Goal: Information Seeking & Learning: Learn about a topic

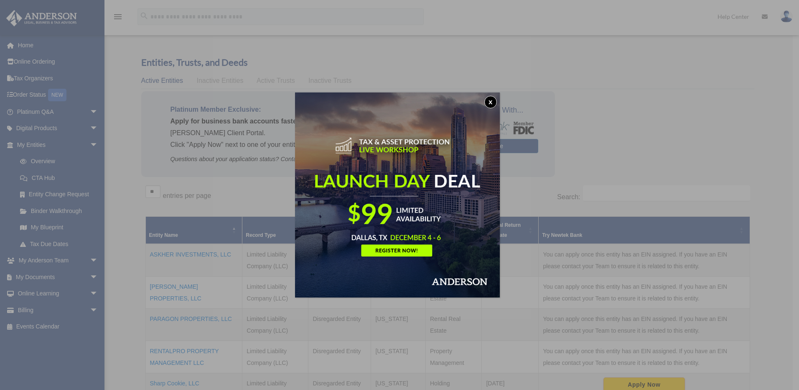
click at [493, 101] on button "x" at bounding box center [491, 102] width 13 height 13
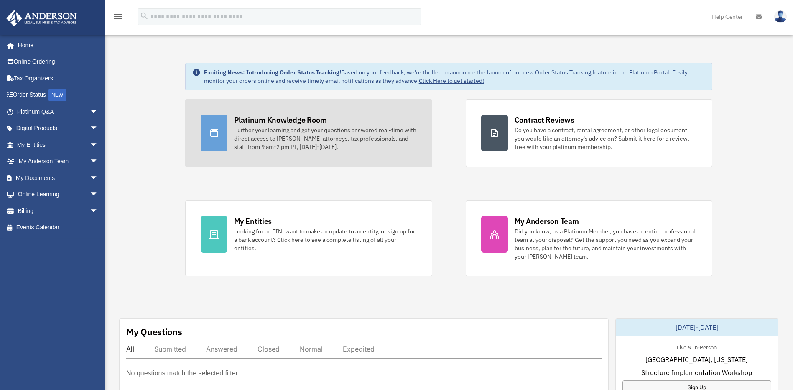
click at [278, 129] on div "Further your learning and get your questions answered real-time with direct acc…" at bounding box center [325, 138] width 183 height 25
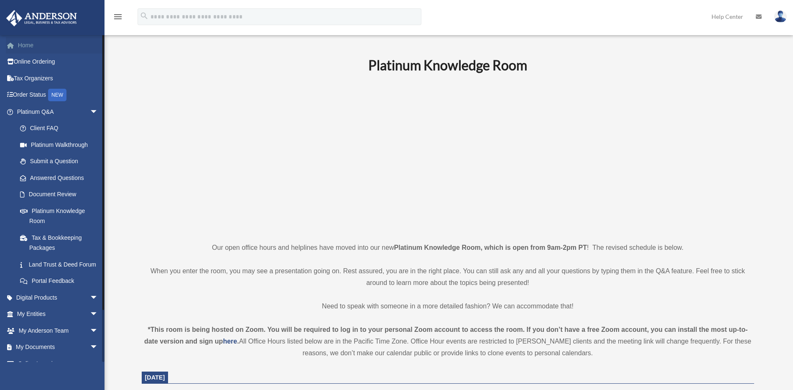
click at [28, 49] on link "Home" at bounding box center [58, 45] width 105 height 17
click at [54, 211] on link "Platinum Knowledge Room" at bounding box center [61, 215] width 99 height 27
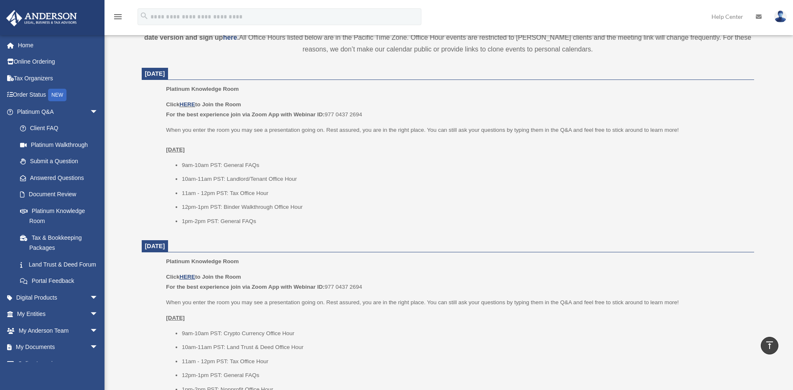
scroll to position [251, 0]
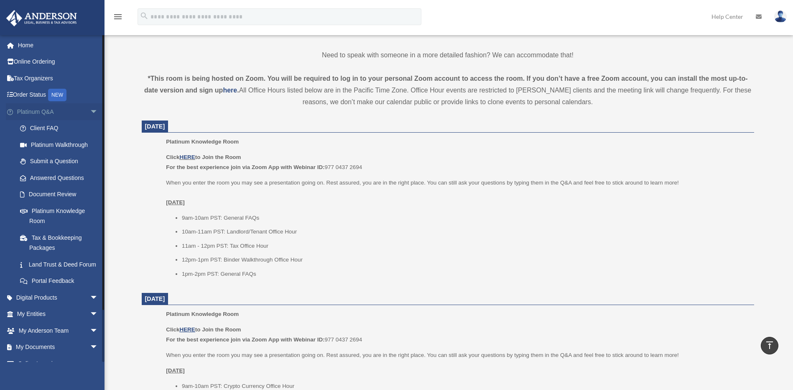
click at [26, 112] on link "Platinum Q&A arrow_drop_down" at bounding box center [58, 111] width 105 height 17
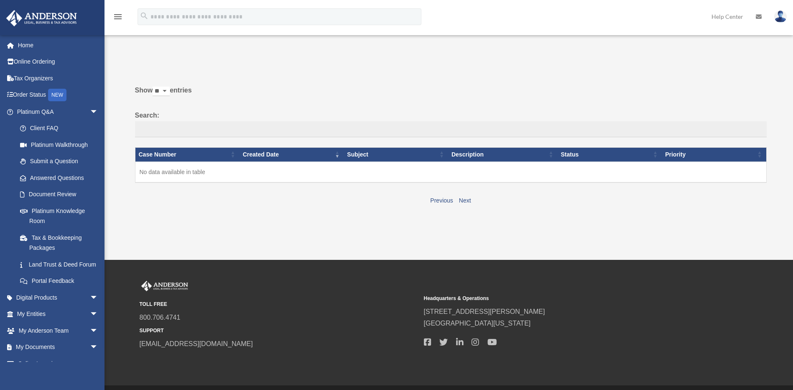
click at [44, 162] on link "Submit a Question" at bounding box center [59, 161] width 95 height 17
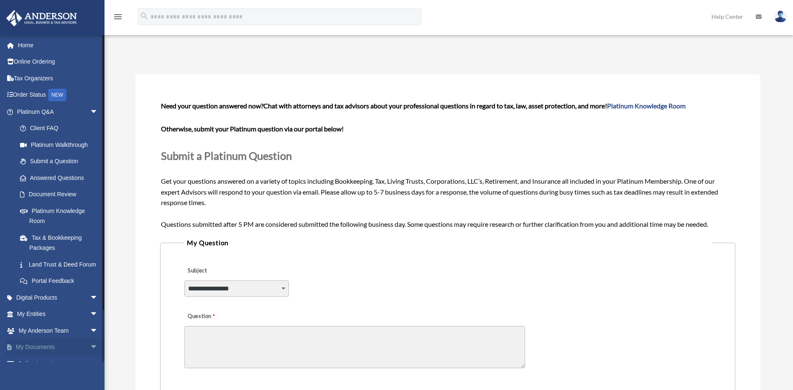
click at [90, 356] on span "arrow_drop_down" at bounding box center [98, 347] width 17 height 17
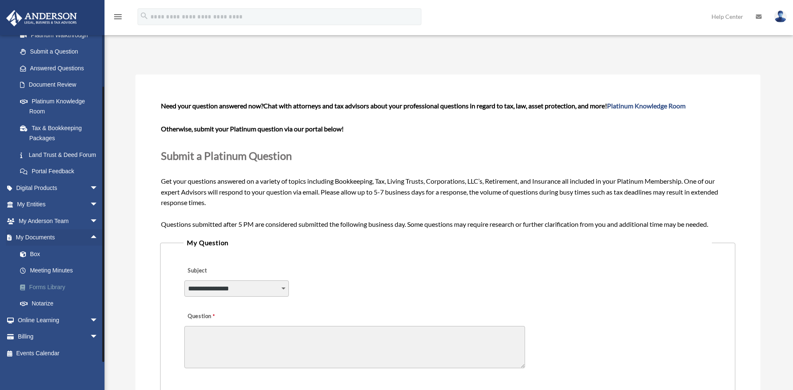
scroll to position [121, 0]
click at [37, 250] on link "Box" at bounding box center [61, 252] width 99 height 17
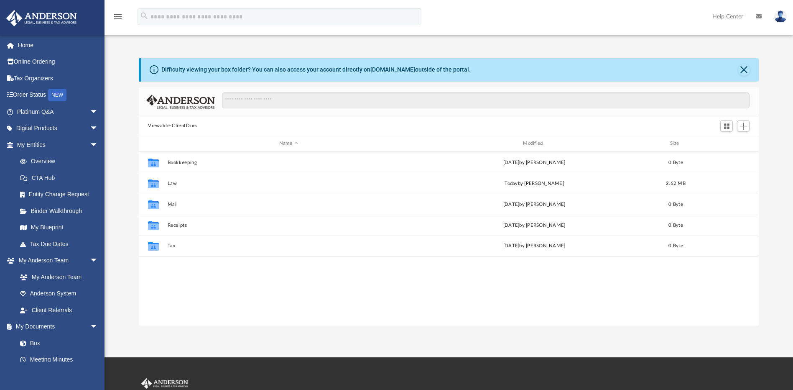
scroll to position [184, 614]
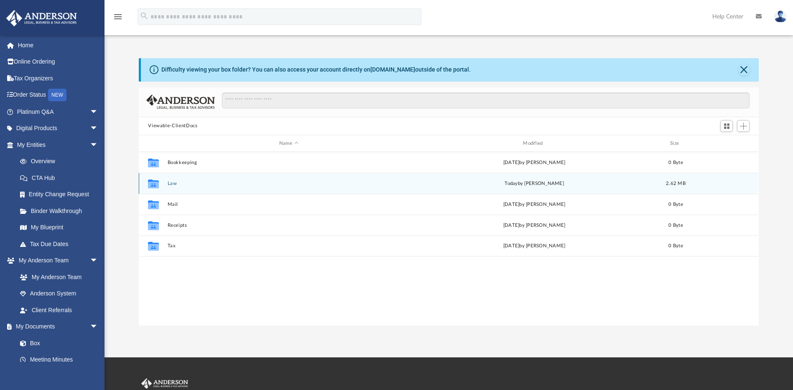
click at [172, 179] on div "Collaborated Folder Law today by Jordan Baldwin 2.62 MB" at bounding box center [449, 183] width 620 height 21
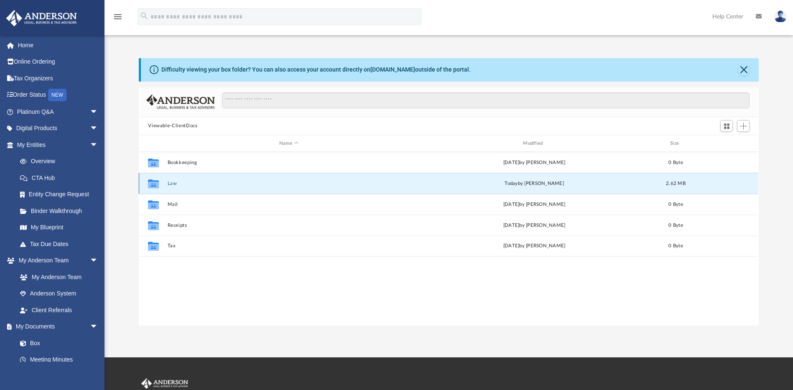
click at [164, 184] on div "Collaborated Folder Law today by Jordan Baldwin 2.62 MB" at bounding box center [449, 183] width 620 height 21
drag, startPoint x: 164, startPoint y: 184, endPoint x: 155, endPoint y: 183, distance: 9.3
click at [155, 183] on icon "grid" at bounding box center [153, 184] width 11 height 7
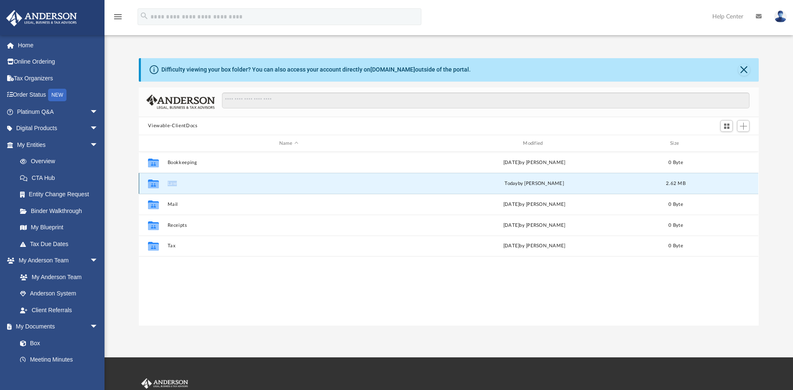
drag, startPoint x: 155, startPoint y: 183, endPoint x: 202, endPoint y: 186, distance: 46.9
click at [202, 186] on div "Collaborated Folder Law today by Jordan Baldwin 2.62 MB" at bounding box center [449, 183] width 620 height 21
click at [151, 187] on icon "grid" at bounding box center [153, 184] width 11 height 7
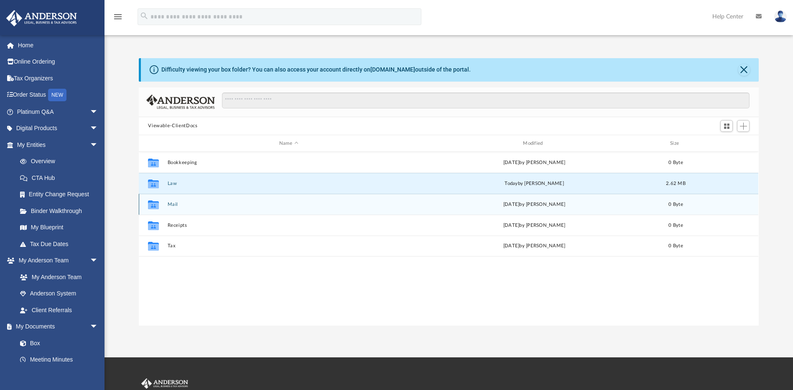
drag, startPoint x: 151, startPoint y: 187, endPoint x: 229, endPoint y: 196, distance: 78.2
click at [229, 196] on div "Collaborated Folder Mail Sat Aug 9 2025 by Charles Rogler 0 Byte" at bounding box center [449, 204] width 620 height 21
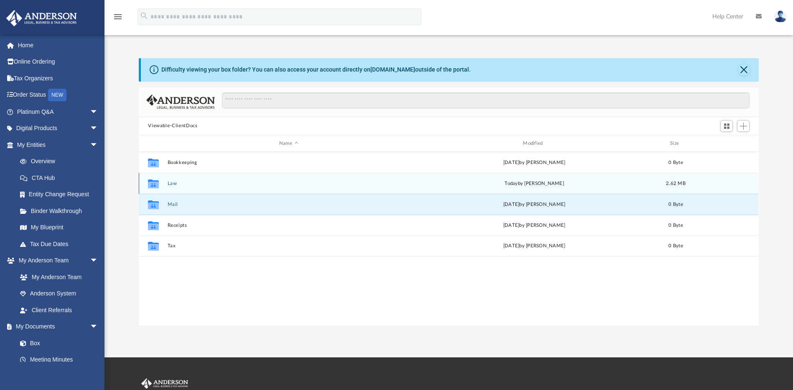
click at [239, 181] on button "Law" at bounding box center [289, 183] width 242 height 5
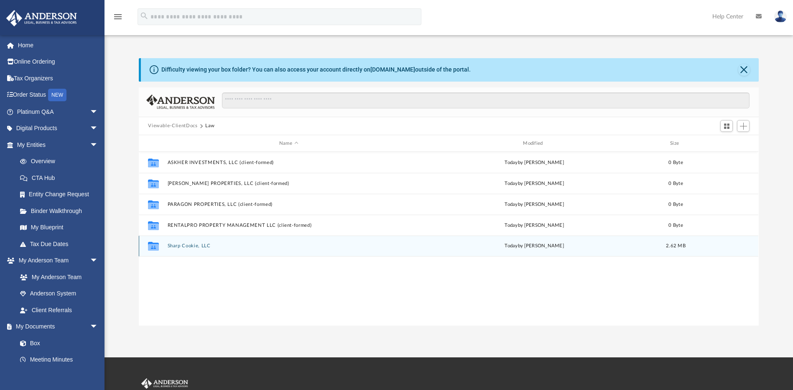
click at [189, 250] on div "Collaborated Folder Sharp Cookie, LLC today by Morgan Winkler 2.62 MB" at bounding box center [449, 245] width 620 height 21
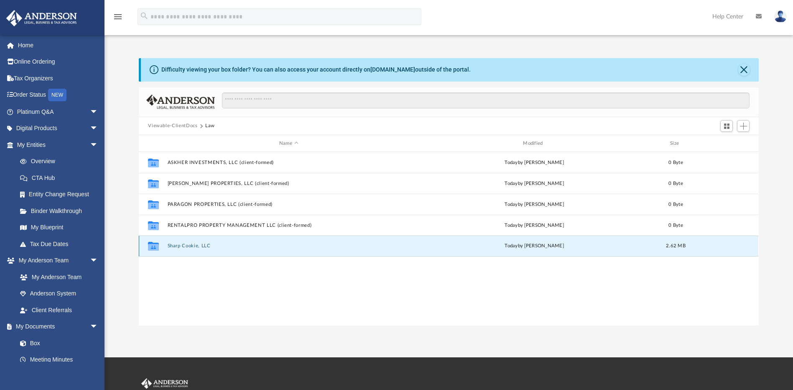
click at [185, 249] on div "Collaborated Folder Sharp Cookie, LLC today by Morgan Winkler 2.62 MB" at bounding box center [449, 245] width 620 height 21
drag, startPoint x: 185, startPoint y: 249, endPoint x: 150, endPoint y: 247, distance: 35.6
click at [150, 247] on icon "grid" at bounding box center [153, 247] width 11 height 7
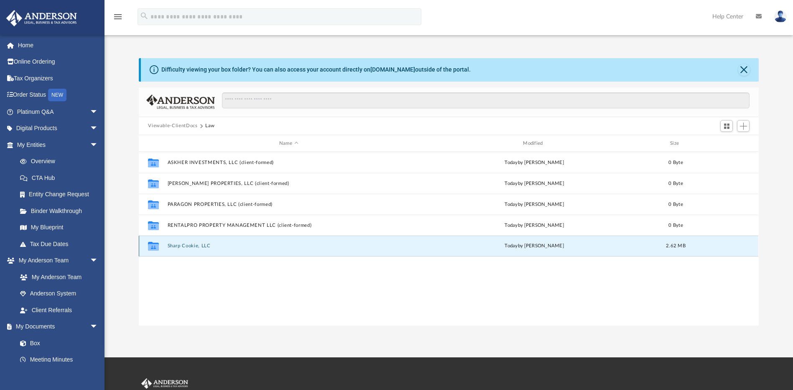
drag, startPoint x: 150, startPoint y: 247, endPoint x: 217, endPoint y: 250, distance: 67.0
click at [217, 249] on div "Collaborated Folder Sharp Cookie, LLC today by Morgan Winkler 2.62 MB" at bounding box center [449, 245] width 620 height 21
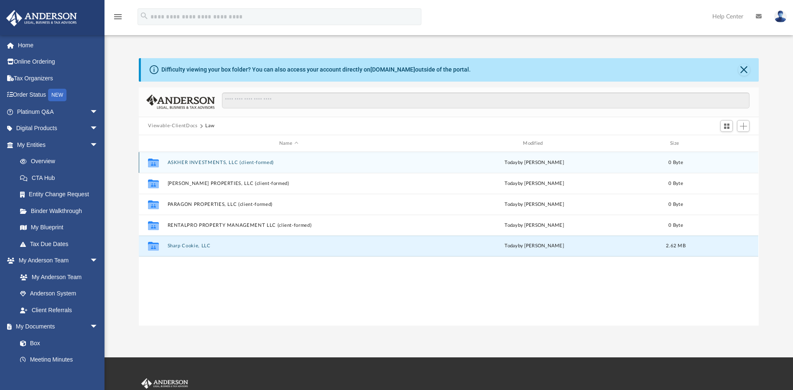
click at [209, 163] on button "ASKHER INVESTMENTS, LLC (client-formed)" at bounding box center [289, 162] width 242 height 5
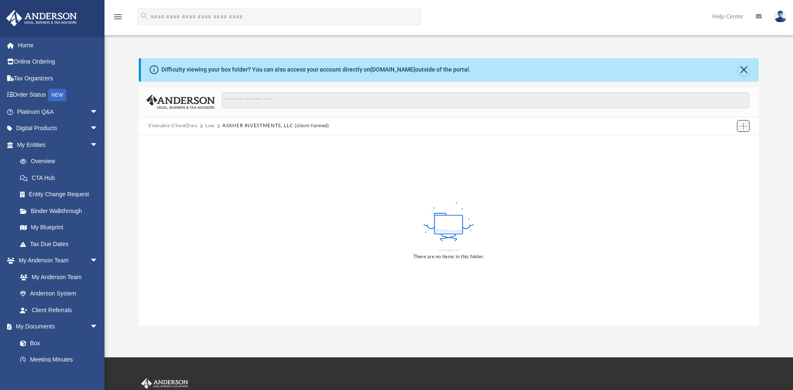
click at [743, 125] on span "Add" at bounding box center [743, 125] width 7 height 7
click at [176, 198] on div "There are no items in this folder." at bounding box center [449, 230] width 620 height 190
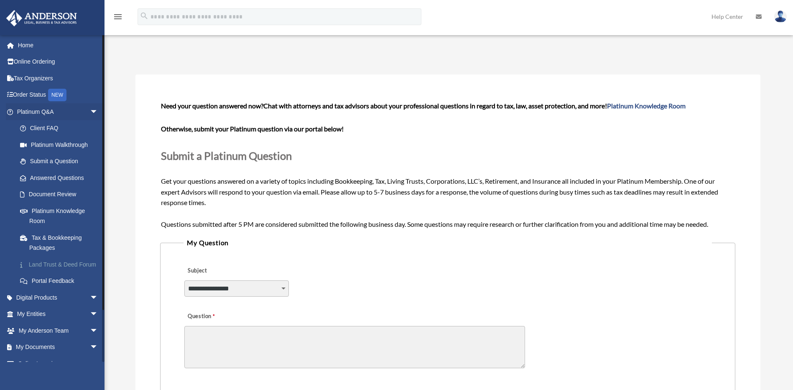
scroll to position [42, 0]
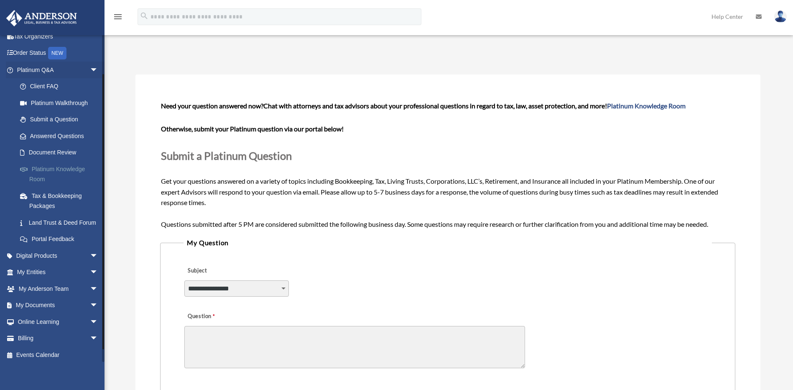
click at [56, 173] on link "Platinum Knowledge Room" at bounding box center [61, 174] width 99 height 27
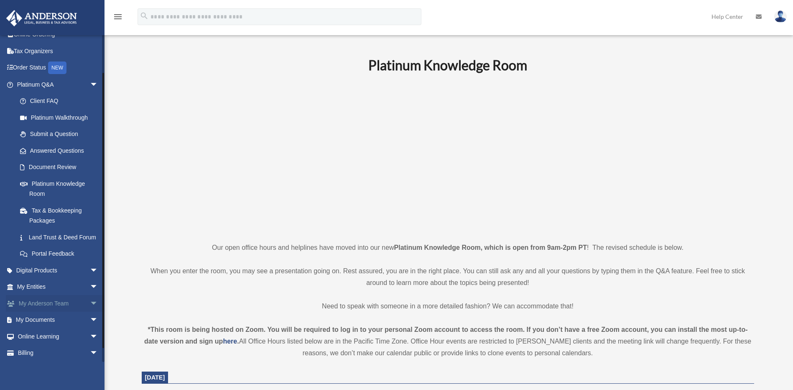
scroll to position [55, 0]
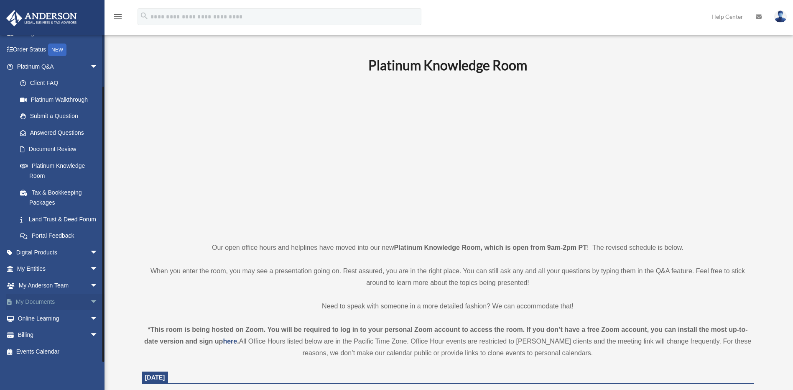
click at [28, 301] on link "My Documents arrow_drop_down" at bounding box center [58, 301] width 105 height 17
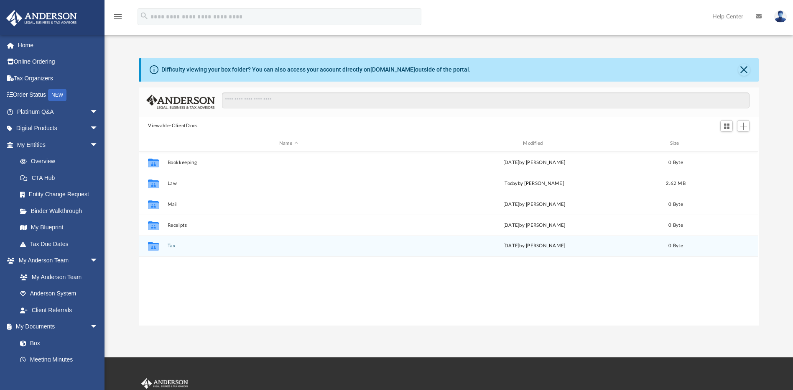
scroll to position [184, 614]
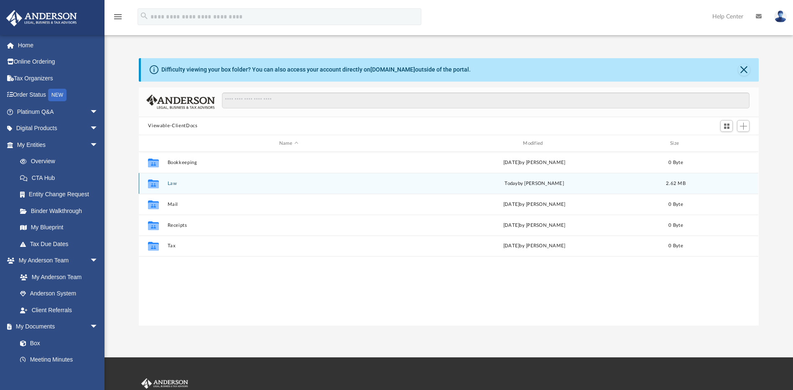
click at [180, 184] on button "Law" at bounding box center [289, 183] width 242 height 5
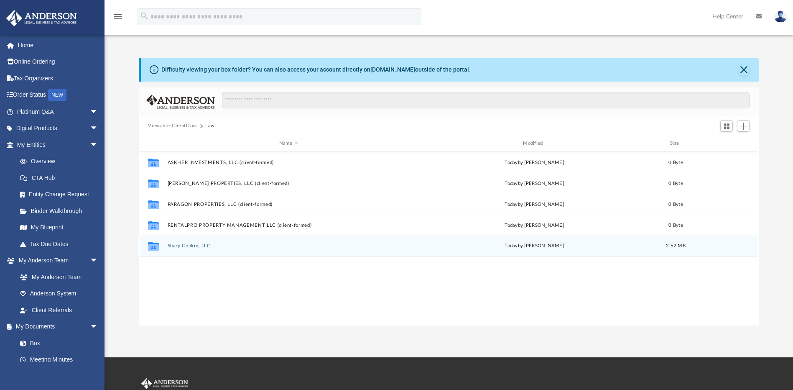
click at [189, 249] on div "Collaborated Folder Sharp Cookie, LLC today by Morgan Winkler 2.62 MB" at bounding box center [449, 245] width 620 height 21
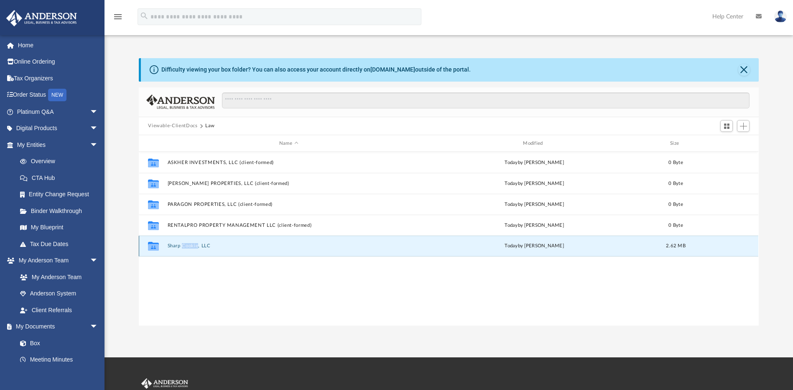
click at [189, 249] on div "Collaborated Folder Sharp Cookie, LLC today by Morgan Winkler 2.62 MB" at bounding box center [449, 245] width 620 height 21
drag, startPoint x: 189, startPoint y: 249, endPoint x: 154, endPoint y: 245, distance: 35.4
click at [154, 245] on icon "grid" at bounding box center [153, 247] width 11 height 7
click at [153, 247] on icon "grid" at bounding box center [153, 247] width 11 height 7
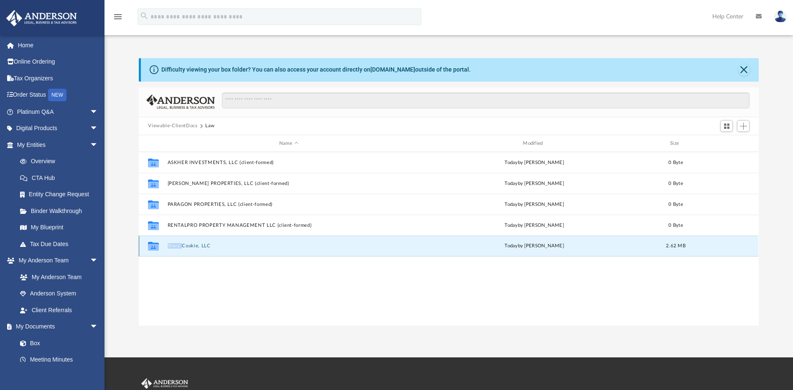
click at [153, 247] on icon "grid" at bounding box center [153, 247] width 11 height 7
click at [151, 249] on icon "grid" at bounding box center [153, 247] width 11 height 7
click at [186, 247] on button "Sharp Cookie, LLC" at bounding box center [289, 245] width 242 height 5
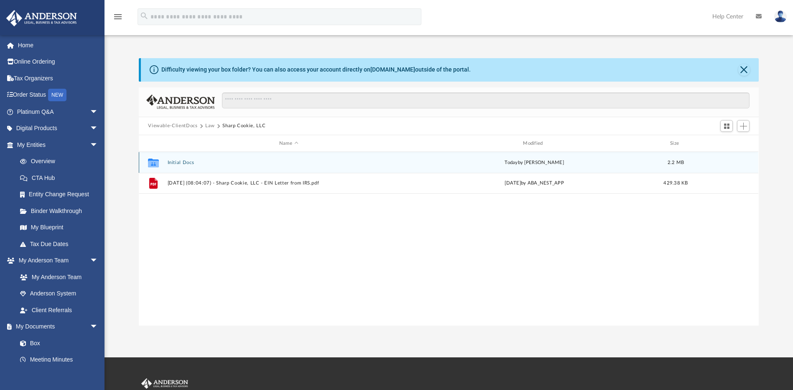
click at [184, 163] on button "Initial Docs" at bounding box center [289, 162] width 242 height 5
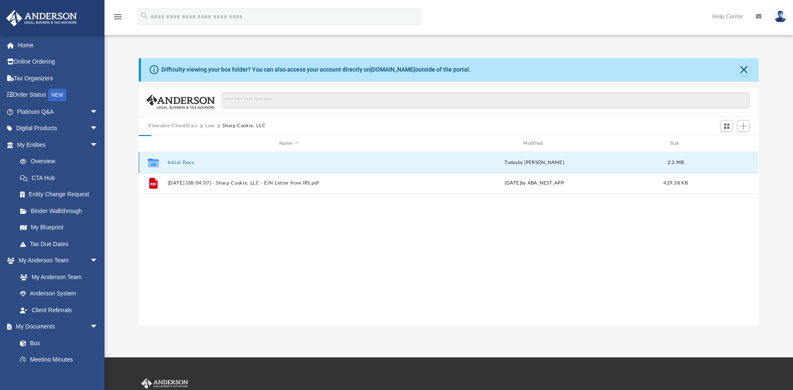
click at [185, 163] on button "Initial Docs" at bounding box center [289, 162] width 242 height 5
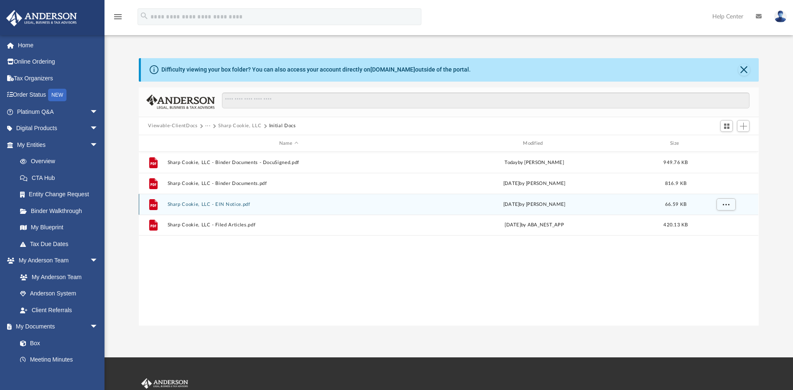
click at [212, 203] on button "Sharp Cookie, LLC - EIN Notice.pdf" at bounding box center [289, 204] width 242 height 5
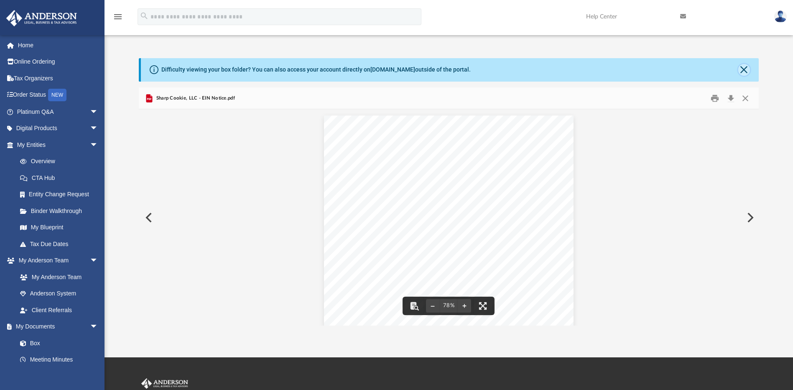
click at [741, 74] on button "Close" at bounding box center [744, 70] width 12 height 12
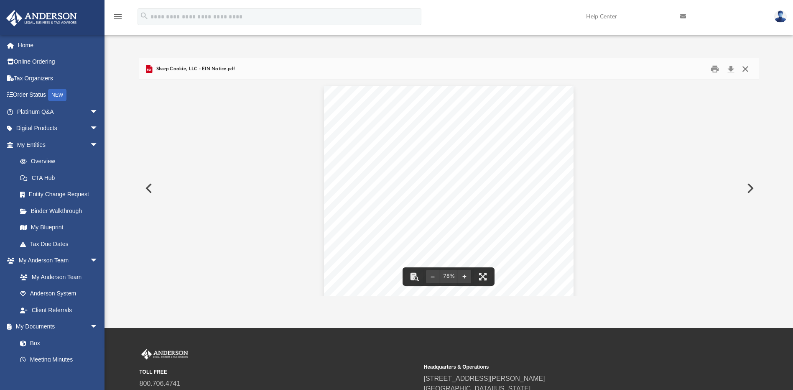
click at [749, 75] on button "Close" at bounding box center [745, 68] width 15 height 13
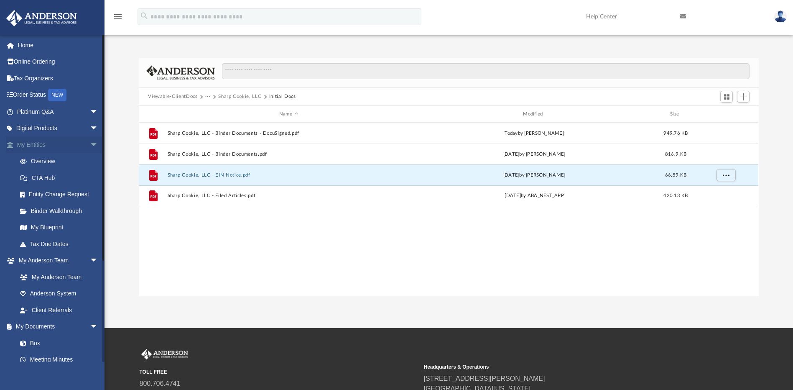
click at [42, 151] on link "My Entities arrow_drop_down" at bounding box center [58, 144] width 105 height 17
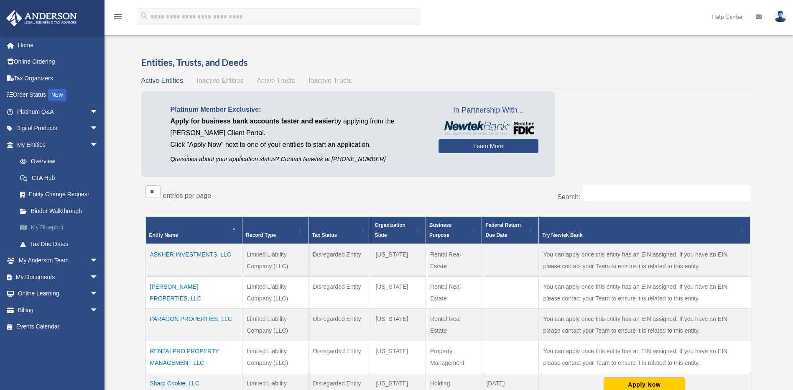
click at [52, 227] on link "My Blueprint" at bounding box center [61, 227] width 99 height 17
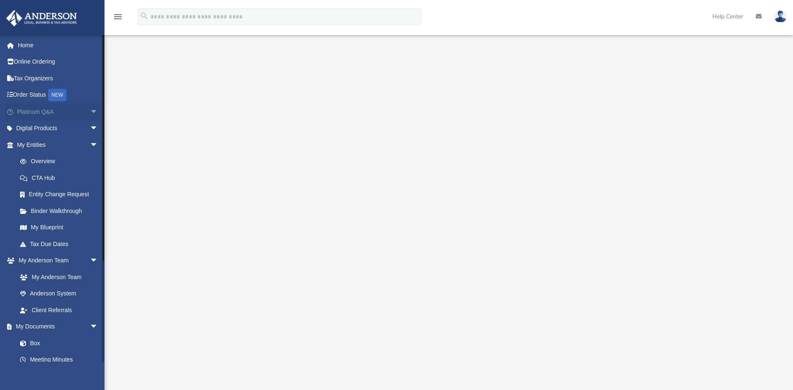
click at [31, 112] on link "Platinum Q&A arrow_drop_down" at bounding box center [58, 111] width 105 height 17
click at [26, 112] on link "Platinum Q&A arrow_drop_down" at bounding box center [58, 111] width 105 height 17
click at [90, 110] on span "arrow_drop_down" at bounding box center [98, 111] width 17 height 17
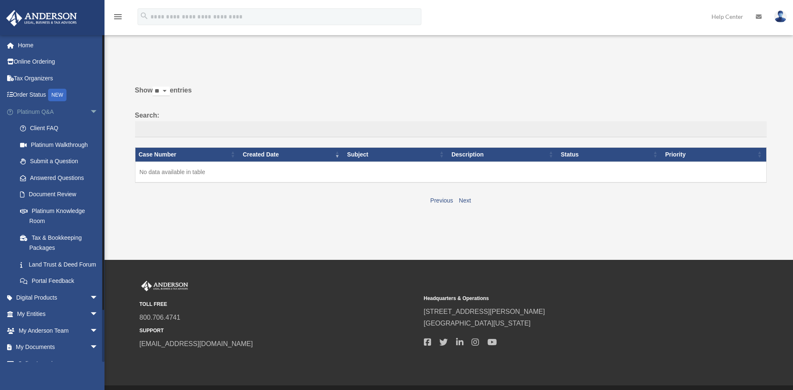
click at [39, 111] on link "Platinum Q&A arrow_drop_down" at bounding box center [58, 111] width 105 height 17
click at [64, 212] on link "Platinum Knowledge Room" at bounding box center [61, 215] width 99 height 27
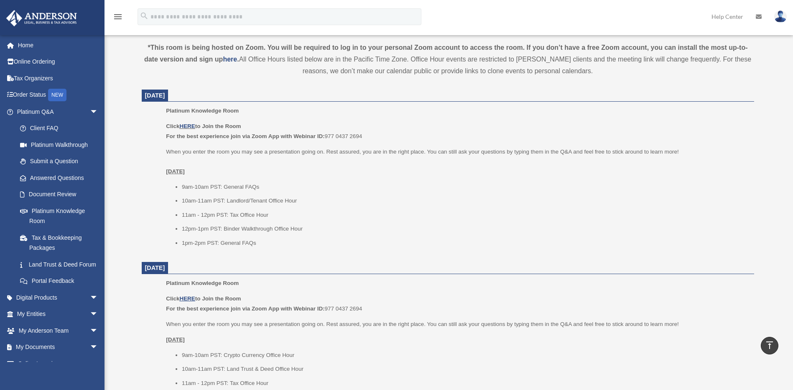
scroll to position [293, 0]
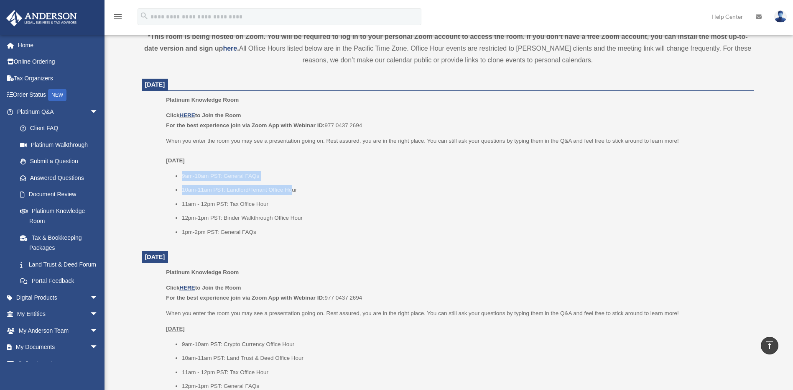
drag, startPoint x: 290, startPoint y: 189, endPoint x: 183, endPoint y: 178, distance: 107.6
click at [183, 178] on ul "9am-10am PST: General FAQs 10am-11am PST: Landlord/Tenant Office Hour 11am - 12…" at bounding box center [457, 204] width 582 height 66
drag, startPoint x: 183, startPoint y: 178, endPoint x: 238, endPoint y: 189, distance: 56.2
copy ul "9am-10am PST: General FAQs 10am-11am PST: Landlord/Tenant Office Ho"
click at [266, 234] on li "1pm-2pm PST: General FAQs" at bounding box center [465, 232] width 566 height 10
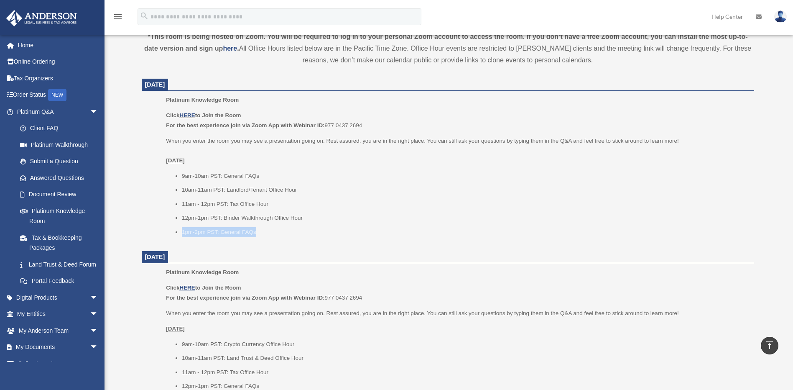
drag, startPoint x: 258, startPoint y: 234, endPoint x: 176, endPoint y: 233, distance: 82.4
click at [182, 233] on li "1pm-2pm PST: General FAQs" at bounding box center [465, 232] width 566 height 10
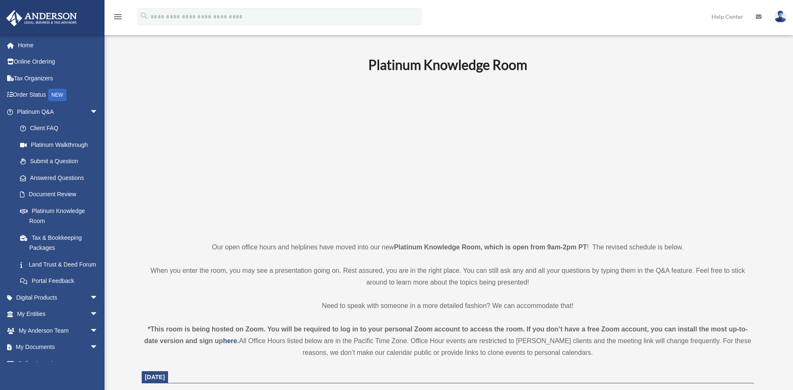
scroll to position [0, 0]
